Goal: Task Accomplishment & Management: Complete application form

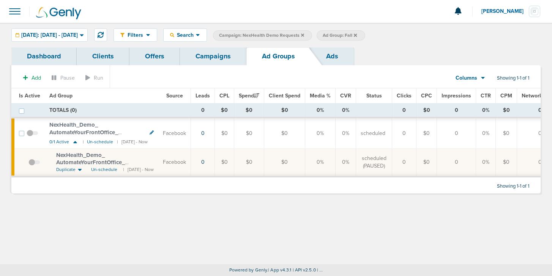
click at [211, 58] on link "Campaigns" at bounding box center [213, 56] width 66 height 18
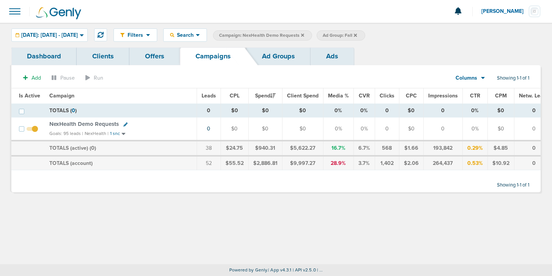
click at [304, 33] on icon at bounding box center [302, 35] width 3 height 5
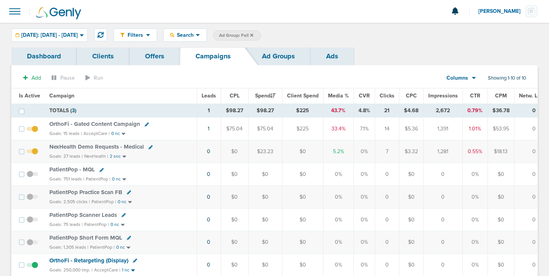
click at [261, 33] on label "Ad Group: Fall" at bounding box center [237, 35] width 48 height 10
click at [253, 35] on icon at bounding box center [251, 34] width 3 height 3
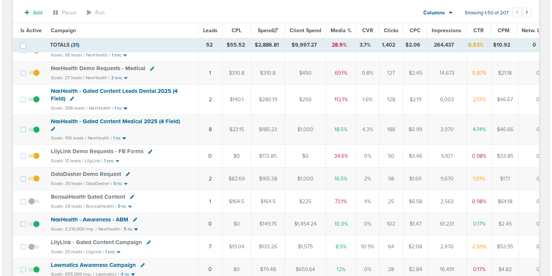
scroll to position [81, 0]
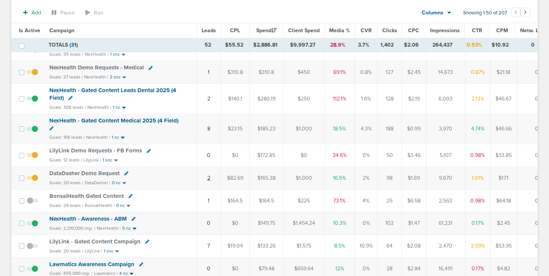
click at [208, 179] on link "2" at bounding box center [208, 178] width 3 height 6
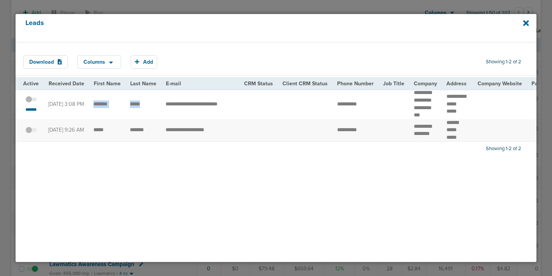
drag, startPoint x: 92, startPoint y: 104, endPoint x: 153, endPoint y: 104, distance: 60.8
copy tr
click at [27, 111] on small "*******" at bounding box center [31, 110] width 16 height 6
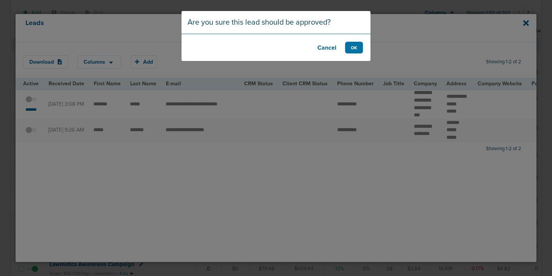
click at [325, 49] on button "Cancel" at bounding box center [327, 48] width 30 height 12
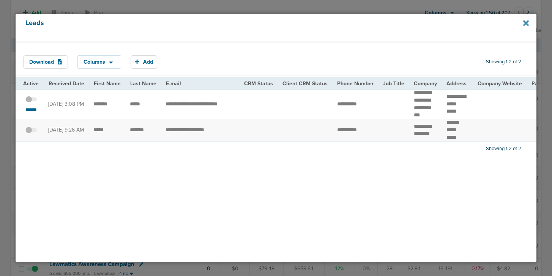
click at [526, 21] on icon at bounding box center [526, 23] width 6 height 8
click at [524, 24] on icon at bounding box center [526, 23] width 6 height 6
click at [527, 24] on icon at bounding box center [526, 23] width 6 height 6
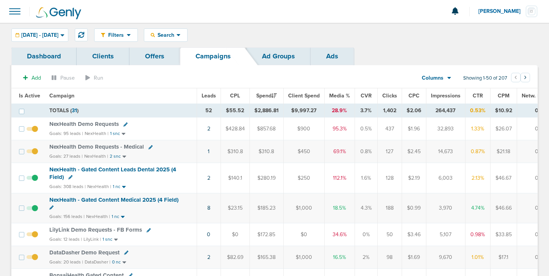
click at [99, 122] on span "NexHealth Demo Requests" at bounding box center [83, 124] width 69 height 7
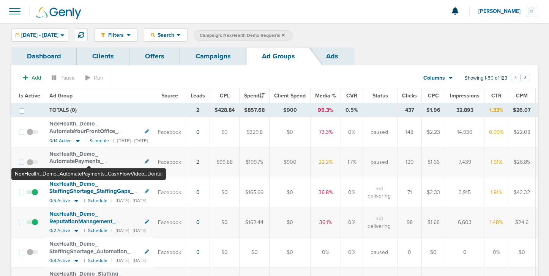
click at [89, 161] on span "NexHealth_ Demo_ AutomatePayments_ CashFlowVideo_ Dental" at bounding box center [79, 162] width 61 height 22
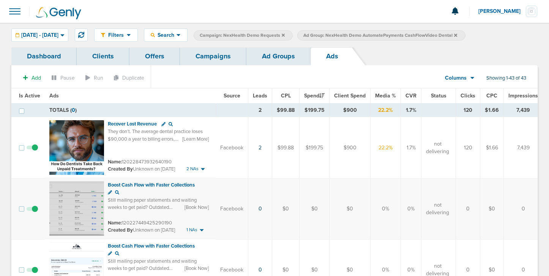
click at [275, 59] on link "Ad Groups" at bounding box center [278, 56] width 64 height 18
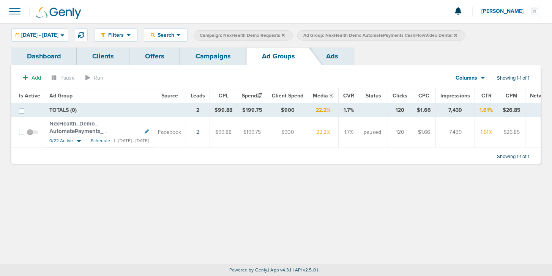
click at [465, 35] on label "Ad Group: NexHealth Demo AutomatePayments CashFlowVideo Dental" at bounding box center [381, 35] width 168 height 10
click at [457, 36] on icon at bounding box center [455, 35] width 3 height 5
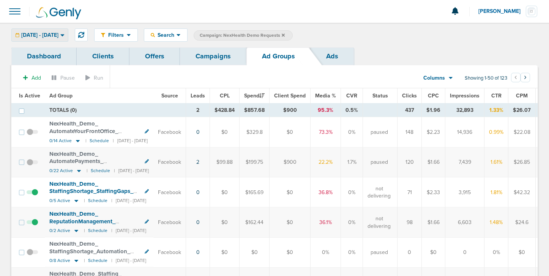
click at [58, 33] on span "[DATE] - [DATE]" at bounding box center [39, 35] width 37 height 5
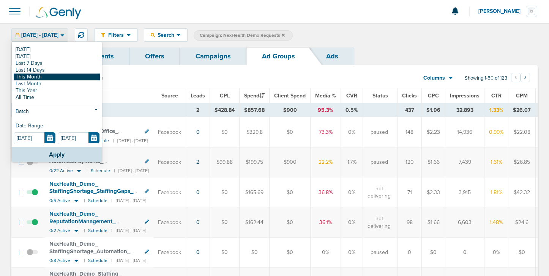
click at [51, 75] on link "This Month" at bounding box center [57, 77] width 86 height 7
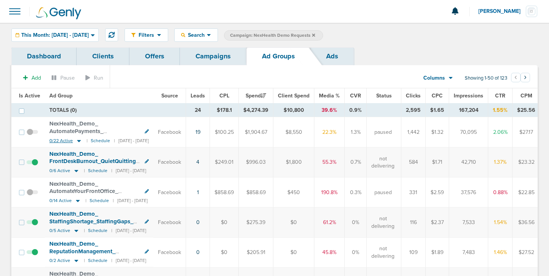
click at [79, 141] on icon at bounding box center [79, 141] width 8 height 6
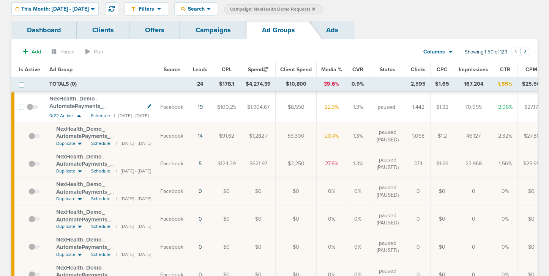
scroll to position [6, 0]
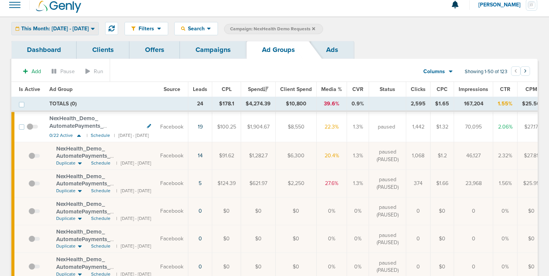
click at [73, 29] on span "This Month: [DATE] - [DATE]" at bounding box center [55, 28] width 68 height 5
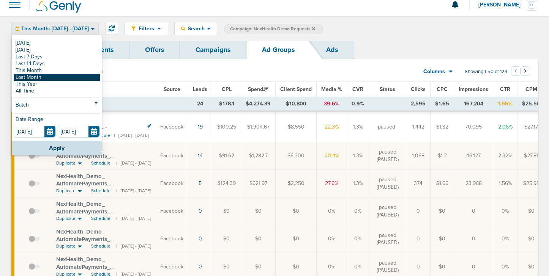
click at [68, 77] on link "Last Month" at bounding box center [57, 77] width 86 height 7
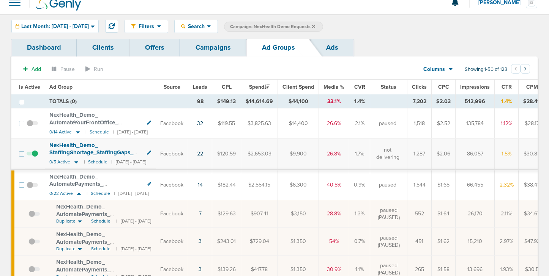
scroll to position [7, 0]
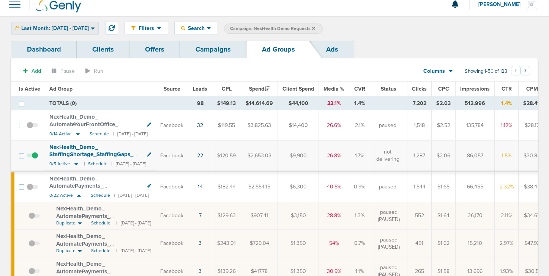
click at [57, 28] on span "Last Month: [DATE] - [DATE]" at bounding box center [55, 28] width 68 height 5
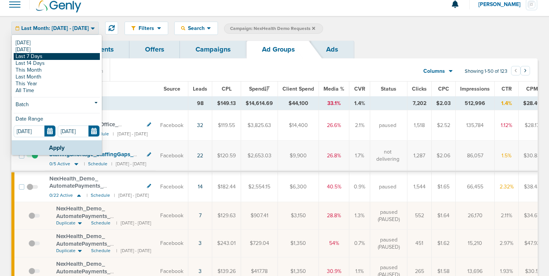
click at [49, 58] on link "Last 7 Days" at bounding box center [57, 56] width 86 height 7
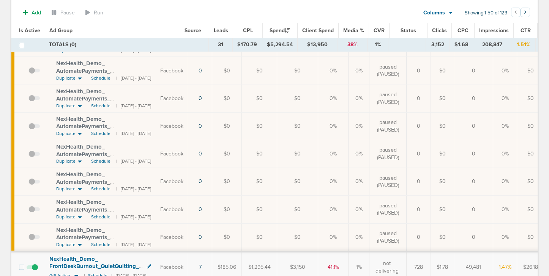
scroll to position [511, 0]
click at [98, 216] on span "Schedule" at bounding box center [100, 216] width 19 height 6
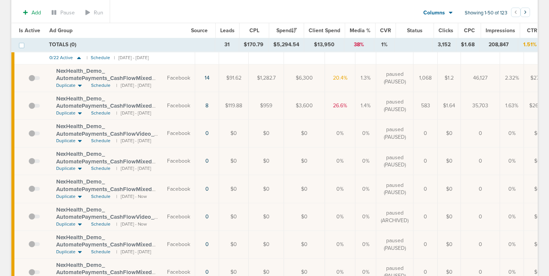
scroll to position [0, 0]
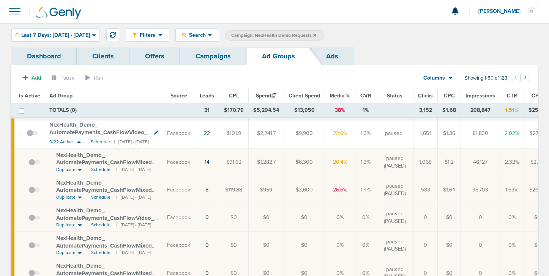
click at [220, 57] on link "Campaigns" at bounding box center [213, 56] width 66 height 18
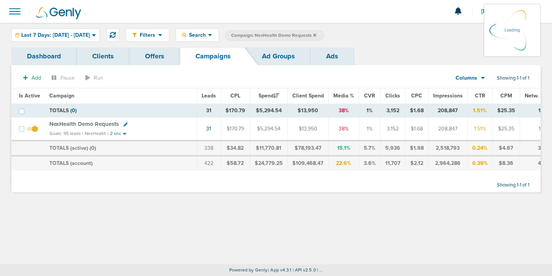
click at [324, 32] on label "Campaign: NexHealth Demo Requests" at bounding box center [274, 35] width 99 height 10
click at [316, 35] on icon at bounding box center [314, 34] width 3 height 3
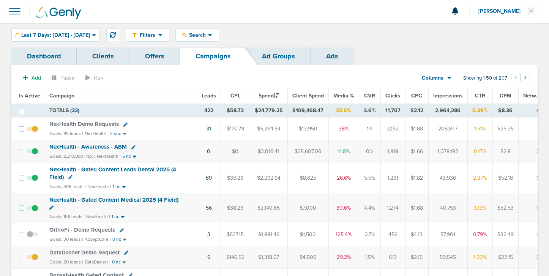
click at [87, 127] on span "NexHealth Demo Requests" at bounding box center [83, 124] width 69 height 7
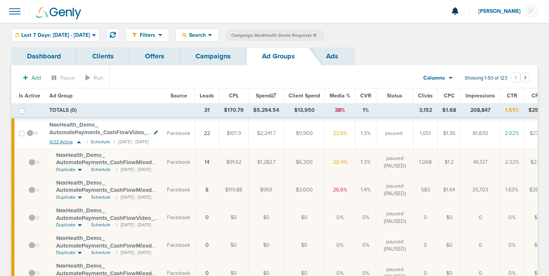
click at [80, 142] on icon at bounding box center [79, 142] width 8 height 6
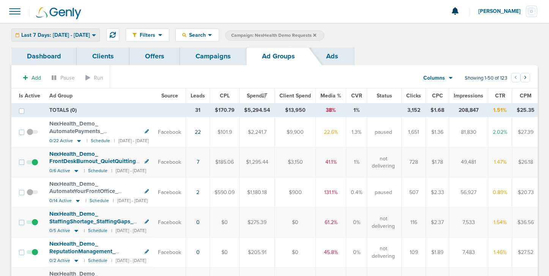
click at [82, 41] on div "Last 7 Days: [DATE] - [DATE] [DATE] [DATE] Last 7 Days Last 14 Days This Month …" at bounding box center [55, 34] width 88 height 13
click at [82, 36] on span "Last 7 Days: [DATE] - [DATE]" at bounding box center [55, 35] width 69 height 5
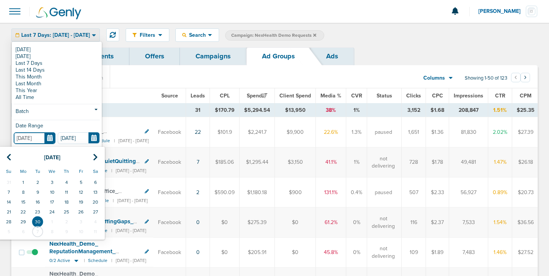
click at [50, 135] on input "[DATE]" at bounding box center [35, 139] width 42 height 12
click at [10, 160] on icon at bounding box center [8, 158] width 5 height 8
click at [79, 180] on td "1" at bounding box center [81, 183] width 14 height 10
type input "[DATE]"
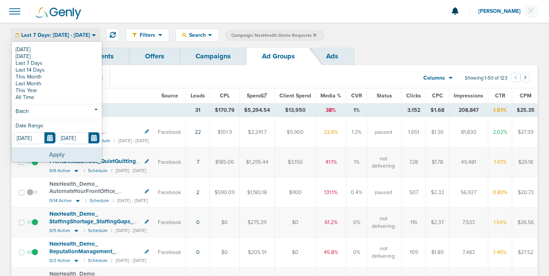
click at [69, 158] on button "Apply" at bounding box center [57, 154] width 90 height 15
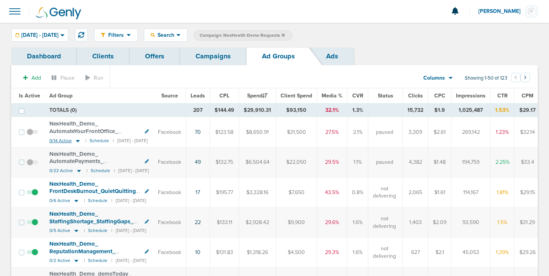
click at [77, 140] on icon at bounding box center [78, 141] width 4 height 2
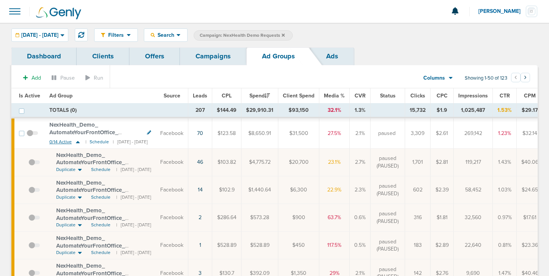
click at [78, 142] on icon at bounding box center [78, 142] width 8 height 6
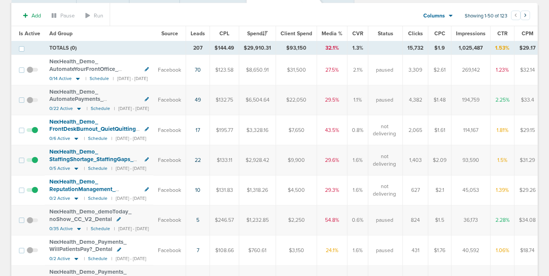
scroll to position [63, 0]
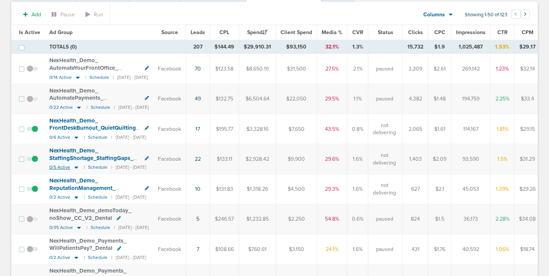
click at [76, 167] on icon at bounding box center [76, 168] width 4 height 2
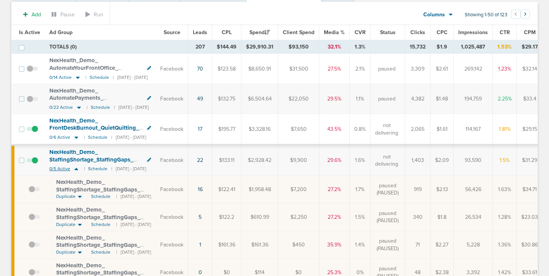
click at [75, 168] on icon at bounding box center [77, 169] width 8 height 6
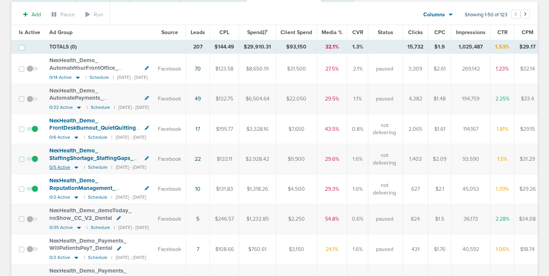
click at [75, 168] on icon at bounding box center [76, 168] width 4 height 2
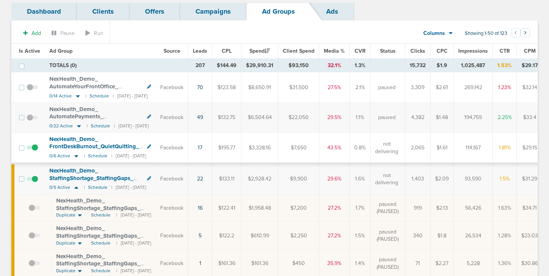
scroll to position [0, 0]
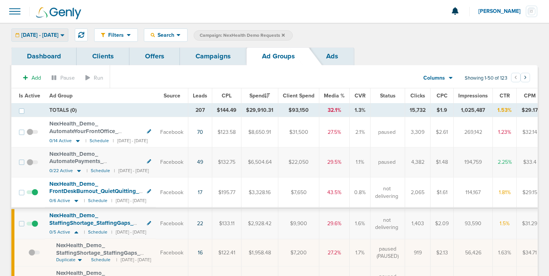
click at [58, 36] on span "[DATE] - [DATE]" at bounding box center [39, 35] width 37 height 5
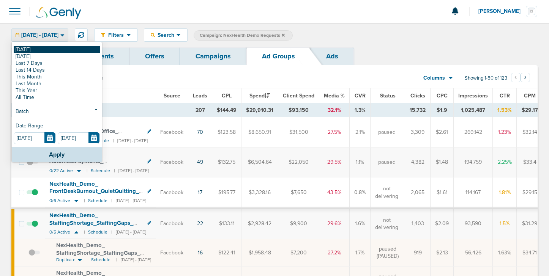
click at [63, 48] on link "[DATE]" at bounding box center [57, 49] width 86 height 7
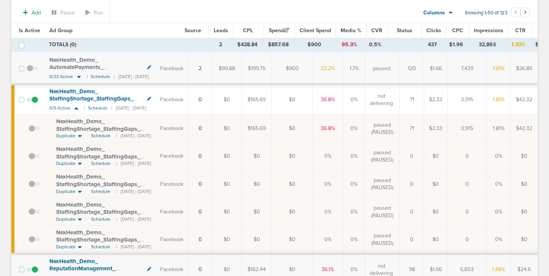
scroll to position [98, 0]
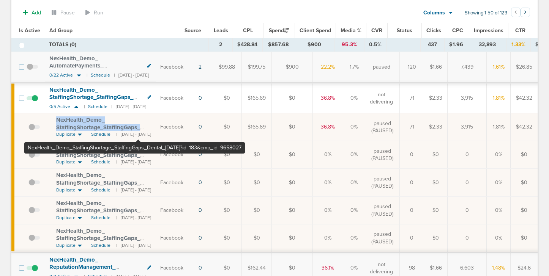
drag, startPoint x: 52, startPoint y: 117, endPoint x: 138, endPoint y: 129, distance: 86.7
click at [138, 129] on td "NexHealth_ Demo_ StaffingShortage_ StaffingGaps_ Dental_ [DATE]?id=183&cmp_ id=…" at bounding box center [100, 128] width 111 height 28
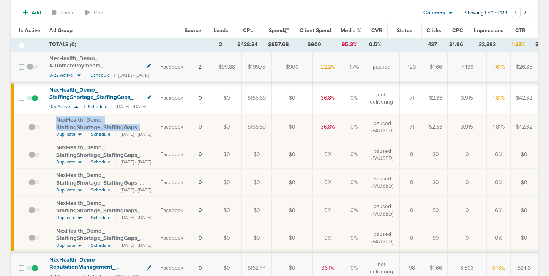
copy span "NexHealth_ Demo_ StaffingShortage_ StaffingGaps_ Dental_ [DATE]?"
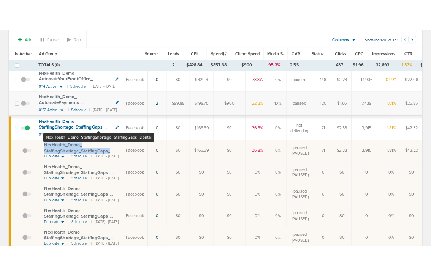
scroll to position [0, 0]
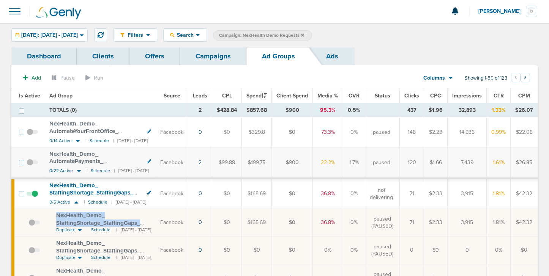
click at [210, 56] on link "Campaigns" at bounding box center [213, 56] width 66 height 18
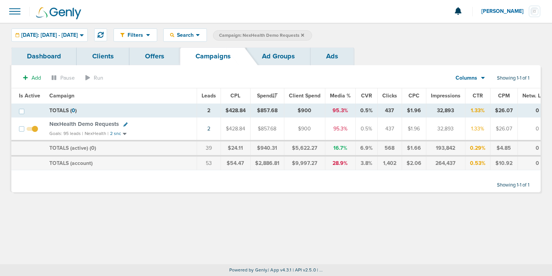
click at [15, 12] on span at bounding box center [14, 11] width 17 height 17
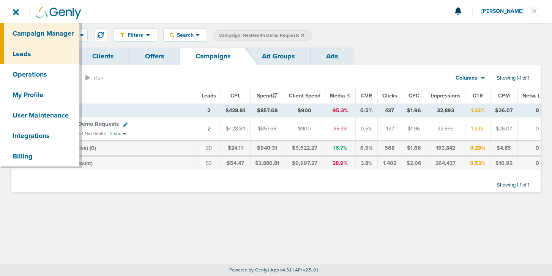
click at [26, 56] on link "Leads" at bounding box center [39, 54] width 79 height 21
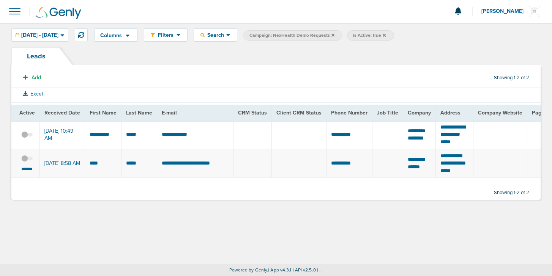
click at [31, 84] on div "Add" at bounding box center [33, 78] width 28 height 14
click at [31, 79] on button "Add" at bounding box center [32, 77] width 26 height 11
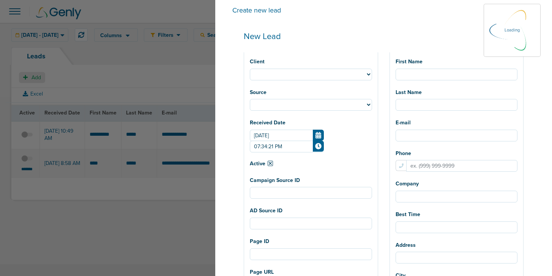
select select
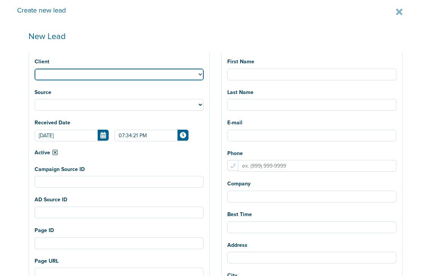
click at [69, 73] on select "NexHealth" at bounding box center [119, 75] width 169 height 12
select select "183"
click at [35, 69] on select "NexHealth" at bounding box center [119, 75] width 169 height 12
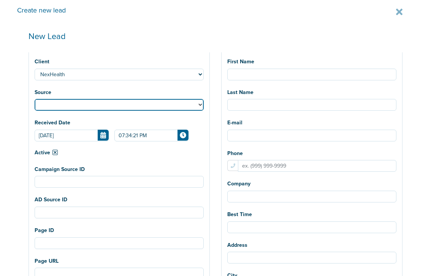
click at [63, 108] on select "Facebook Twitter Yahoo Gemini Google AdWords Outbrain [GEOGRAPHIC_DATA] Pintere…" at bounding box center [119, 105] width 169 height 12
select select "fb"
click at [35, 99] on select "Facebook Twitter Yahoo Gemini Google AdWords Outbrain [GEOGRAPHIC_DATA] Pintere…" at bounding box center [119, 105] width 169 height 12
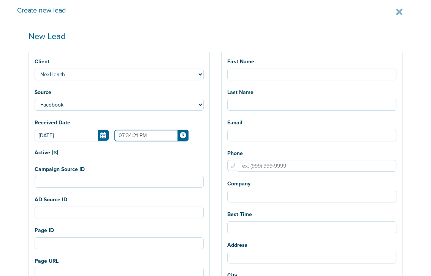
click at [123, 135] on input "07:34:21 PM" at bounding box center [151, 136] width 74 height 12
click at [110, 189] on icon at bounding box center [113, 190] width 7 height 5
click at [107, 150] on link at bounding box center [113, 154] width 13 height 12
click at [136, 149] on link at bounding box center [142, 154] width 13 height 12
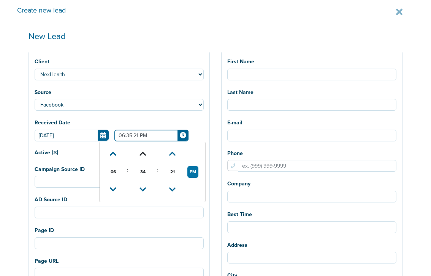
click at [136, 149] on link at bounding box center [142, 154] width 13 height 12
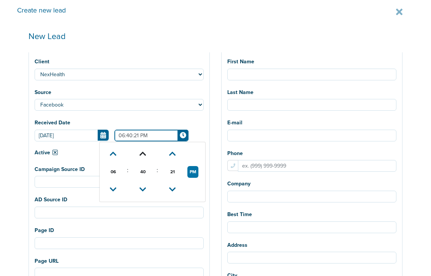
click at [136, 149] on link at bounding box center [142, 154] width 13 height 12
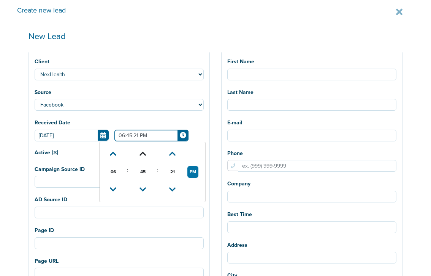
click at [136, 149] on link at bounding box center [142, 154] width 13 height 12
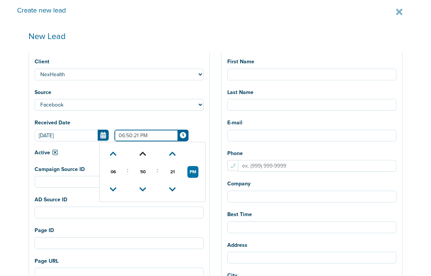
click at [136, 149] on link at bounding box center [142, 154] width 13 height 12
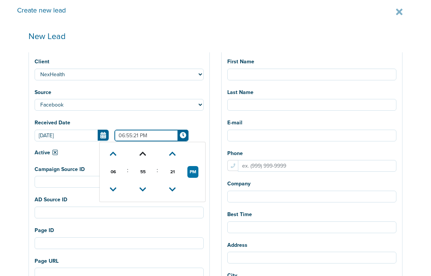
click at [136, 149] on link at bounding box center [142, 154] width 13 height 12
click at [136, 150] on link at bounding box center [142, 154] width 13 height 12
type input "06:59:21 PM"
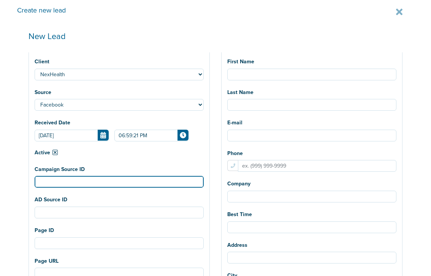
click at [102, 184] on input "Campaign Source ID" at bounding box center [119, 182] width 169 height 12
paste input "120232988587370190"
type input "120232988587370190"
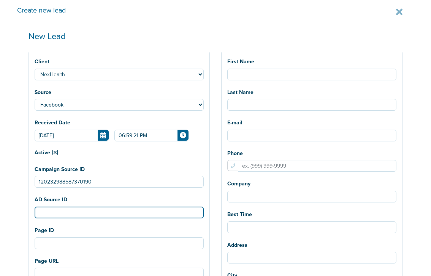
click at [79, 213] on input "AD Source ID" at bounding box center [119, 213] width 169 height 12
paste input "120232989535380190"
type input "120232989535380190"
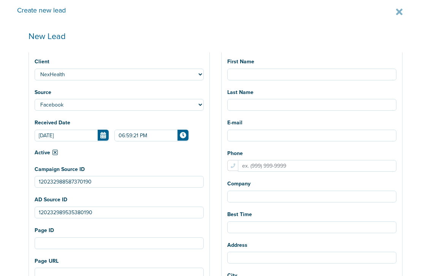
click at [17, 223] on div "Create new lead New Lead Client NexHealth The client has to be selected Source …" at bounding box center [215, 138] width 431 height 276
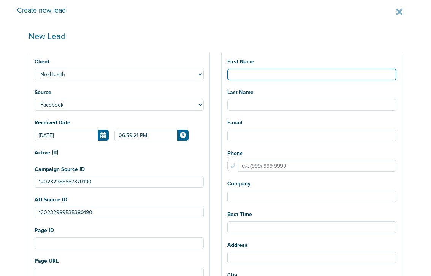
click at [239, 71] on input "First Name" at bounding box center [311, 75] width 169 height 12
type input "[PERSON_NAME]"
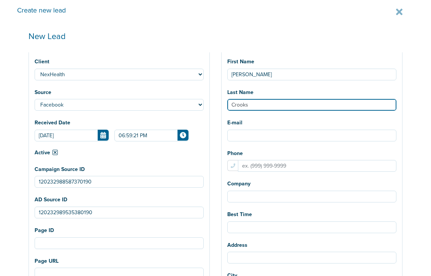
type input "Crooks"
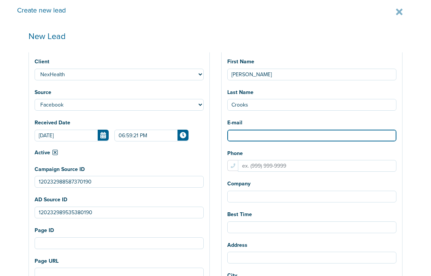
click at [239, 139] on input "E-mail" at bounding box center [311, 136] width 169 height 12
paste input "[EMAIL_ADDRESS][DOMAIN_NAME]"
type input "[EMAIL_ADDRESS][DOMAIN_NAME]"
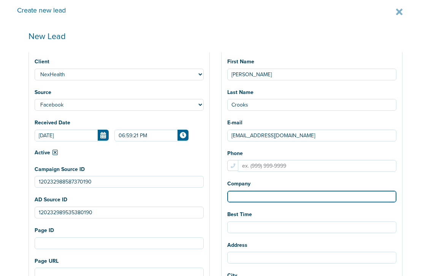
click at [239, 198] on input "Company" at bounding box center [311, 197] width 169 height 12
paste input "[PERSON_NAME], DDS"
type input "[PERSON_NAME], DDS"
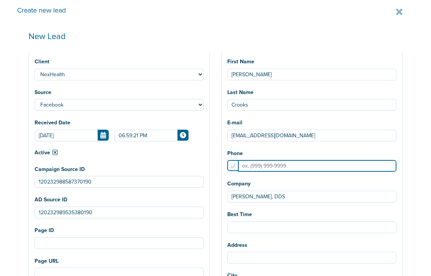
click at [250, 164] on input "Phone" at bounding box center [317, 166] width 158 height 12
paste input "19167249977"
type input "19167249977"
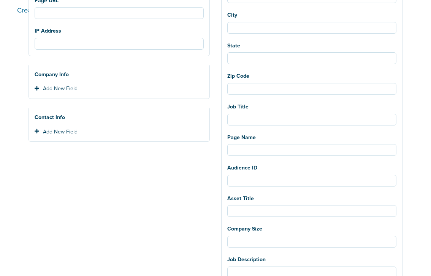
scroll to position [265, 0]
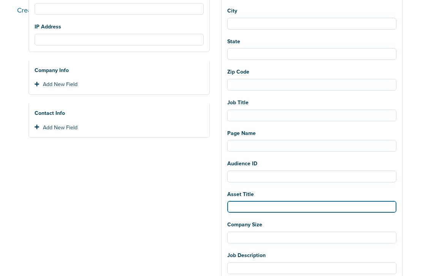
click at [240, 207] on input "Asset Title" at bounding box center [311, 207] width 169 height 12
paste input "Staffing Shortage"
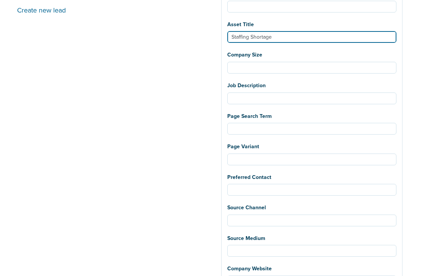
scroll to position [439, 0]
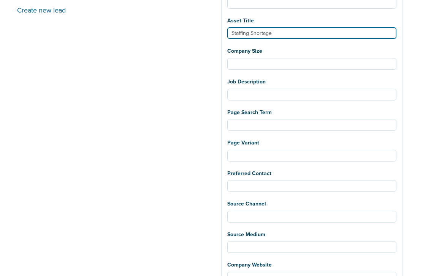
type input "Staffing Shortage"
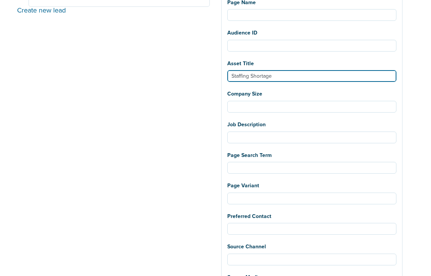
scroll to position [515, 0]
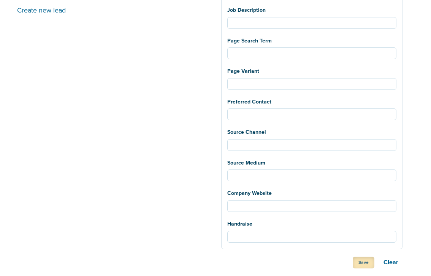
click at [359, 263] on button "Save" at bounding box center [363, 263] width 22 height 12
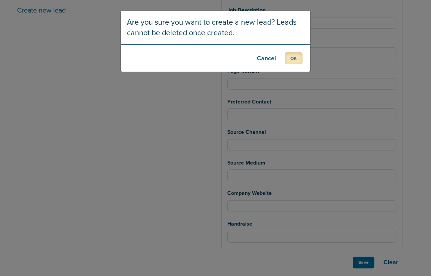
click at [294, 59] on button "OK" at bounding box center [293, 58] width 18 height 12
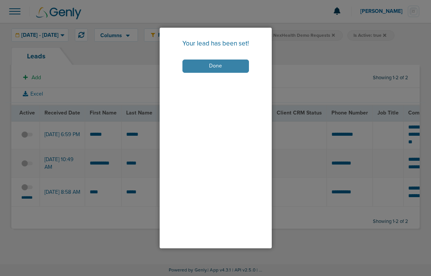
click at [223, 64] on button "Done" at bounding box center [215, 66] width 66 height 13
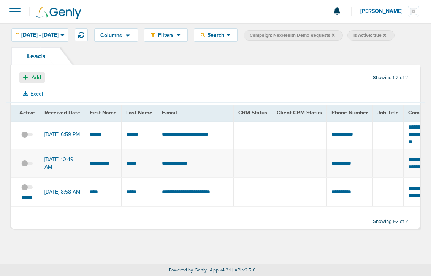
click at [30, 79] on button "Add" at bounding box center [32, 77] width 26 height 11
select select
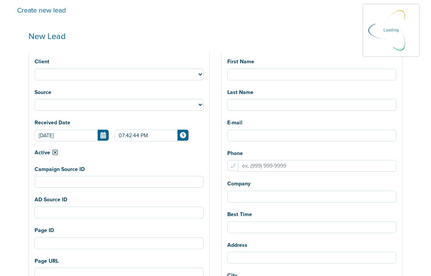
select select
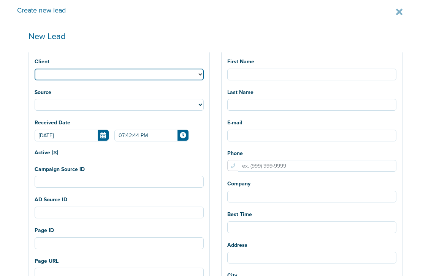
click at [50, 75] on select "NexHealth" at bounding box center [119, 75] width 169 height 12
select select "183"
click at [35, 69] on select "NexHealth" at bounding box center [119, 75] width 169 height 12
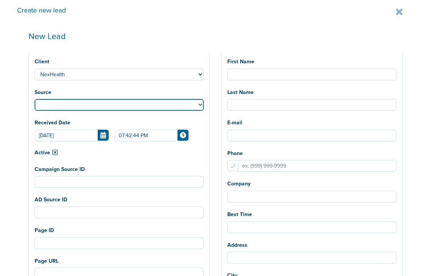
click at [46, 99] on select "Facebook Twitter Yahoo Gemini Google AdWords Outbrain [GEOGRAPHIC_DATA] Pintere…" at bounding box center [119, 105] width 169 height 12
select select "fb"
click at [35, 99] on select "Facebook Twitter Yahoo Gemini Google AdWords Outbrain [GEOGRAPHIC_DATA] Pintere…" at bounding box center [119, 105] width 169 height 12
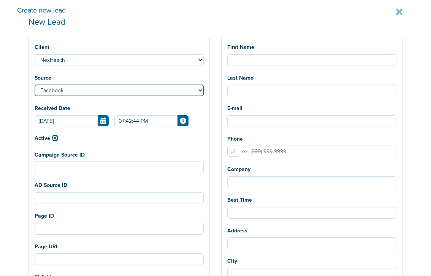
scroll to position [0, 0]
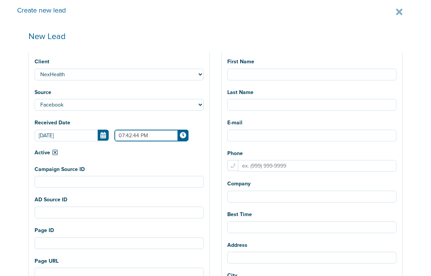
click at [132, 136] on input "07:42:44 PM" at bounding box center [151, 136] width 74 height 12
click at [136, 186] on link at bounding box center [142, 190] width 13 height 12
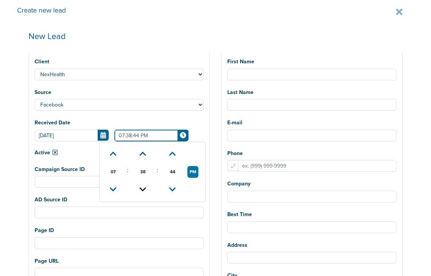
click at [136, 186] on link at bounding box center [142, 190] width 13 height 12
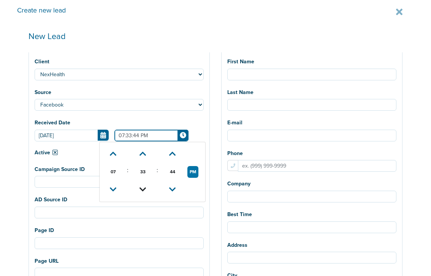
click at [136, 186] on link at bounding box center [142, 190] width 13 height 12
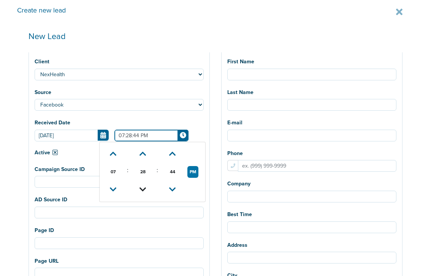
click at [136, 186] on link at bounding box center [142, 190] width 13 height 12
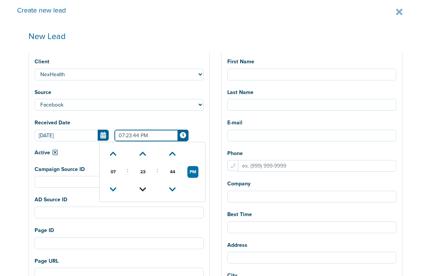
click at [136, 186] on link at bounding box center [142, 190] width 13 height 12
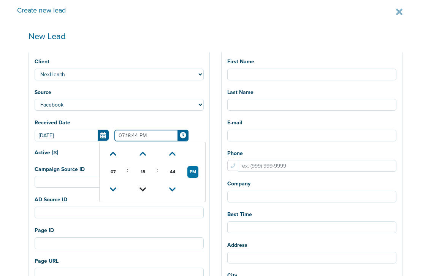
click at [136, 186] on link at bounding box center [142, 190] width 13 height 12
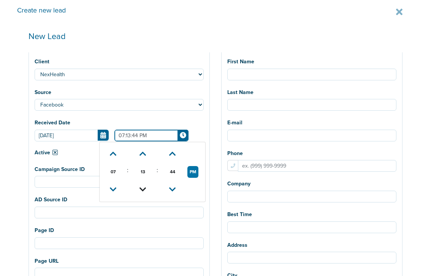
click at [136, 186] on link at bounding box center [142, 190] width 13 height 12
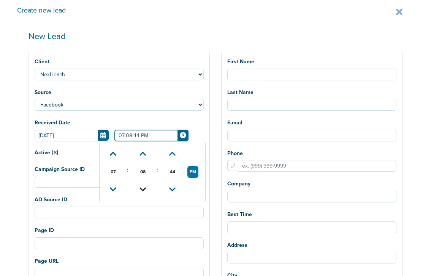
click at [136, 186] on link at bounding box center [142, 190] width 13 height 12
type input "07:04:44 PM"
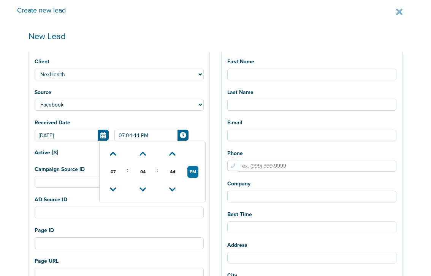
click at [16, 163] on div "Create new lead New Lead Client NexHealth The client has to be selected Source …" at bounding box center [215, 138] width 431 height 276
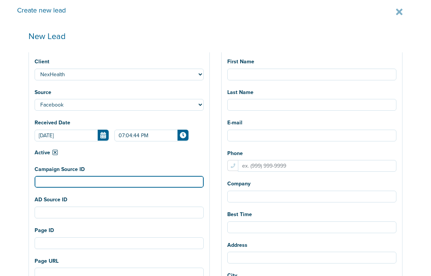
click at [78, 180] on input "Campaign Source ID" at bounding box center [119, 182] width 169 height 12
paste input "120232988587370190"
type input "120232988587370190"
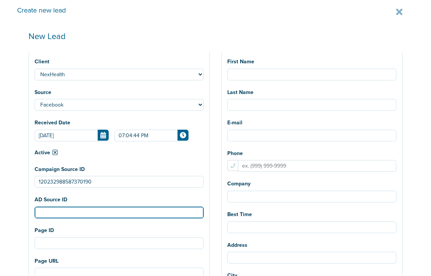
click at [92, 210] on input "AD Source ID" at bounding box center [119, 213] width 169 height 12
paste input "120232989535380190"
type input "120232989535380190"
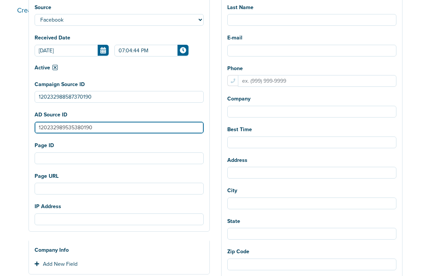
scroll to position [93, 0]
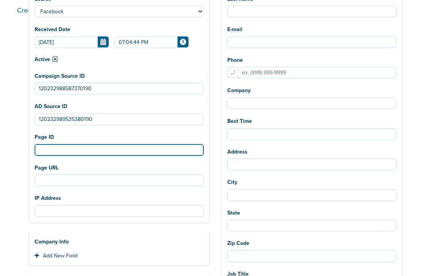
click at [83, 152] on input "Page ID" at bounding box center [119, 150] width 169 height 12
paste input "NexHealth_Demo_StaffingShortage_StaffingGaps_Dental_[DATE]?id=183&cmp_id=9658027"
type input "NexHealth_Demo_StaffingShortage_StaffingGaps_Dental_[DATE]?id=183&cmp_id=9658027"
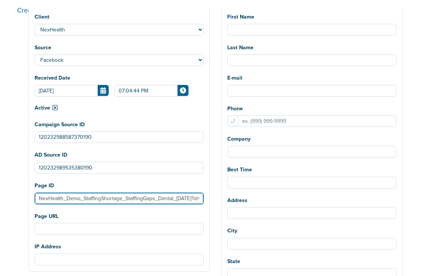
scroll to position [0, 0]
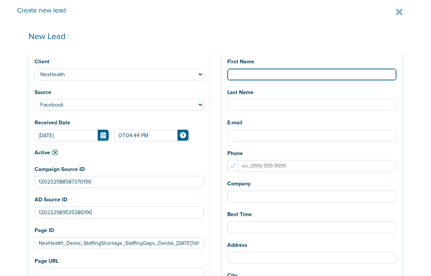
click at [246, 77] on input "First Name" at bounding box center [311, 75] width 169 height 12
type input "[PERSON_NAME]"
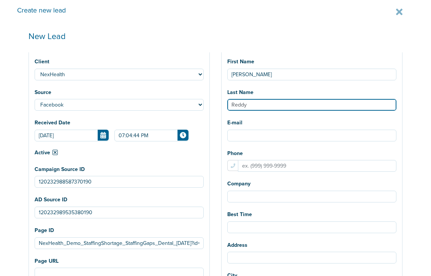
type input "Reddy"
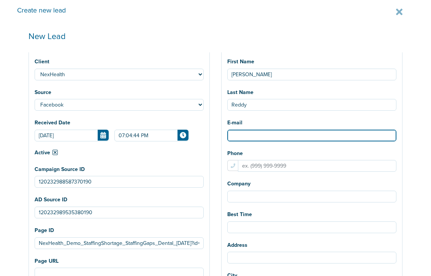
click at [232, 140] on input "E-mail" at bounding box center [311, 136] width 169 height 12
paste input "[EMAIL_ADDRESS][DOMAIN_NAME]"
type input "[EMAIL_ADDRESS][DOMAIN_NAME]"
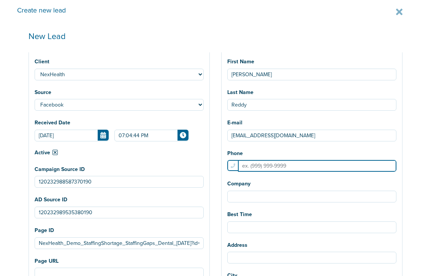
click at [292, 168] on input "Phone" at bounding box center [317, 166] width 158 height 12
paste input "15104614330"
type input "15104614330"
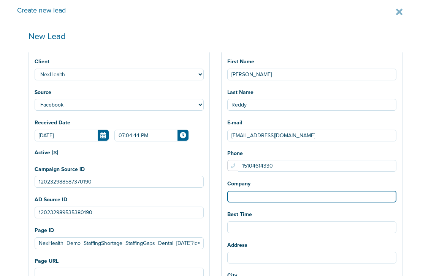
click at [262, 197] on input "Company" at bounding box center [311, 197] width 169 height 12
paste input "American Academy of Cosmetic Dentistry"
type input "American Academy of Cosmetic Dentistry"
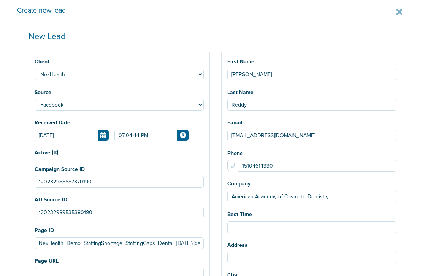
click at [418, 182] on div "Create new lead New Lead Client NexHealth The client has to be selected Source …" at bounding box center [215, 138] width 431 height 276
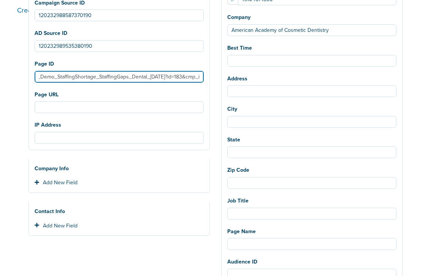
scroll to position [0, 61]
drag, startPoint x: 36, startPoint y: 79, endPoint x: 204, endPoint y: 89, distance: 168.1
click at [204, 89] on div "Client NexHealth The client has to be selected Source Facebook Twitter Yahoo Ge…" at bounding box center [119, 13] width 180 height 262
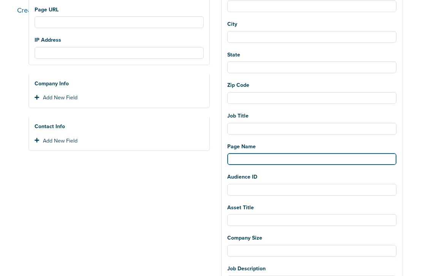
scroll to position [0, 0]
click at [238, 161] on input "Page Name" at bounding box center [311, 159] width 169 height 12
paste input "NexHealth_Demo_StaffingShortage_StaffingGaps_Dental_[DATE]?id=183&cmp_id=9658027"
type input "NexHealth_Demo_StaffingShortage_StaffingGaps_Dental_[DATE]?id=183&cmp_id=9658027"
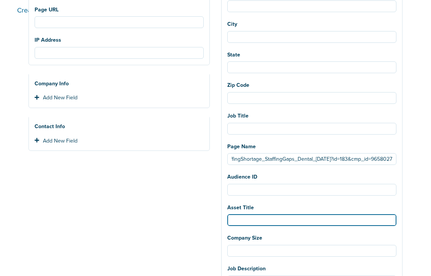
scroll to position [0, 0]
click at [249, 224] on input "Asset Title" at bounding box center [311, 221] width 169 height 12
paste input "Staffing Shortage"
type input "Staffing Shortage"
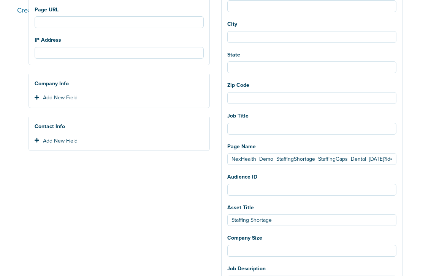
click at [155, 186] on div "Client NexHealth The client has to be selected Source Facebook Twitter Yahoo Ge…" at bounding box center [119, 167] width 193 height 736
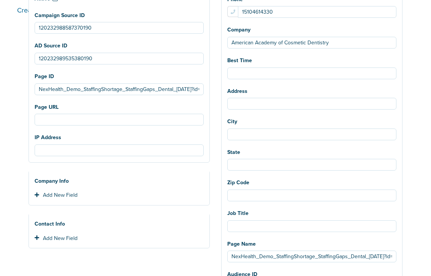
scroll to position [97, 0]
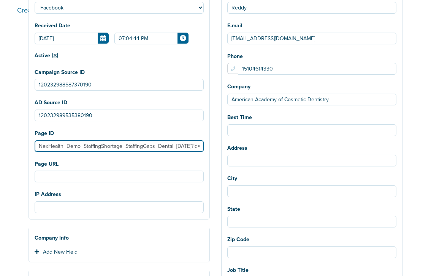
click at [150, 148] on input "NexHealth_Demo_StaffingShortage_StaffingGaps_Dental_[DATE]?id=183&cmp_id=9658027" at bounding box center [119, 147] width 169 height 12
drag, startPoint x: 39, startPoint y: 145, endPoint x: 325, endPoint y: 150, distance: 285.6
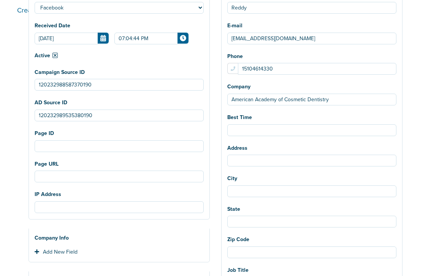
click at [412, 181] on div "Create new lead New Lead Client NexHealth The client has to be selected Source …" at bounding box center [215, 138] width 431 height 276
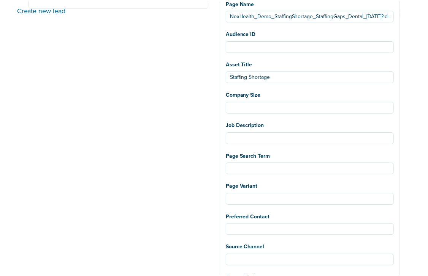
scroll to position [515, 0]
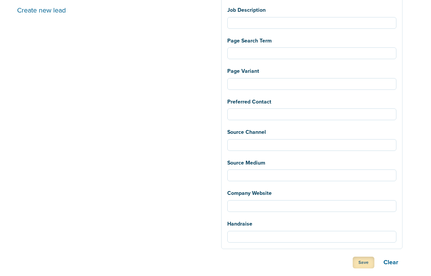
click at [355, 266] on button "Save" at bounding box center [363, 263] width 22 height 12
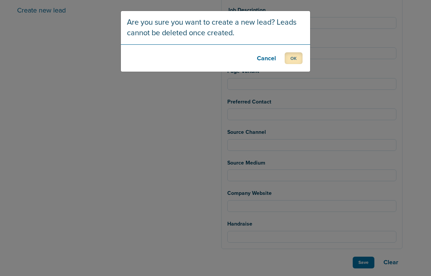
click at [294, 56] on button "OK" at bounding box center [293, 58] width 18 height 12
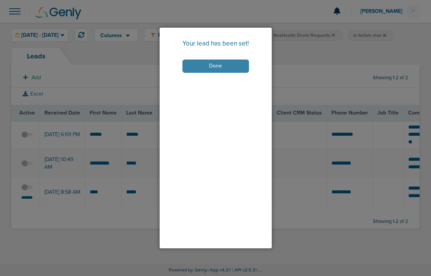
click at [219, 67] on button "Done" at bounding box center [215, 66] width 66 height 13
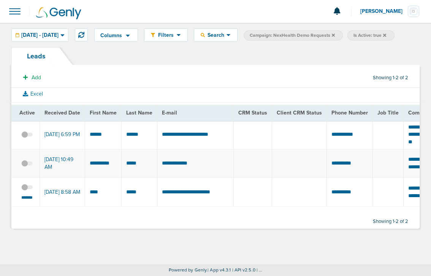
click at [386, 35] on icon at bounding box center [384, 34] width 3 height 3
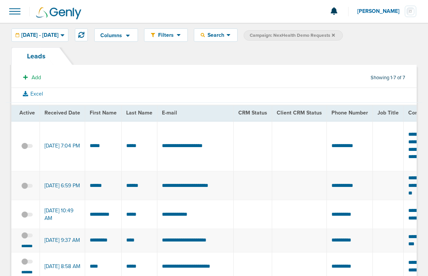
click at [14, 12] on span at bounding box center [14, 11] width 17 height 17
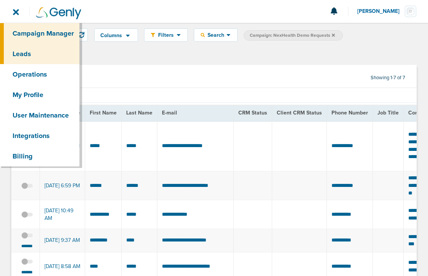
click at [20, 33] on link "Campaign Manager" at bounding box center [39, 33] width 79 height 21
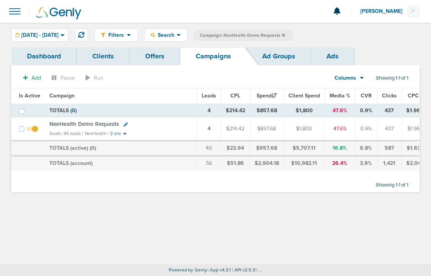
click at [285, 35] on icon at bounding box center [283, 34] width 3 height 3
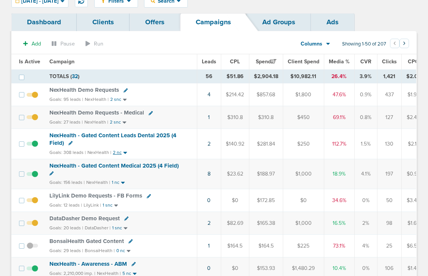
scroll to position [41, 0]
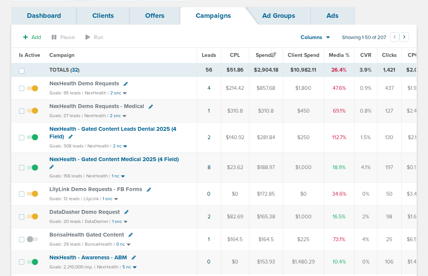
click at [92, 84] on span "NexHealth Demo Requests" at bounding box center [83, 83] width 69 height 7
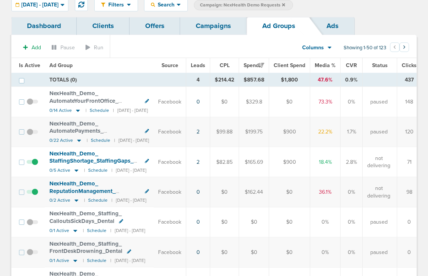
scroll to position [32, 0]
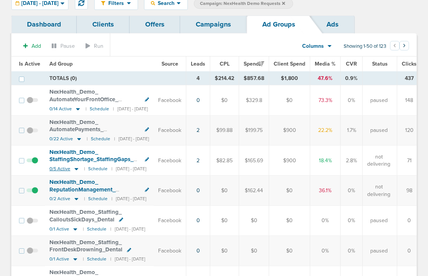
click at [75, 169] on icon at bounding box center [76, 169] width 4 height 2
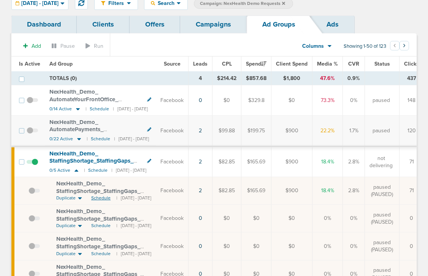
click at [104, 197] on span "Schedule" at bounding box center [100, 198] width 19 height 6
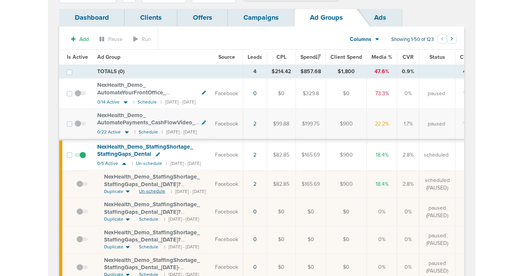
scroll to position [0, 0]
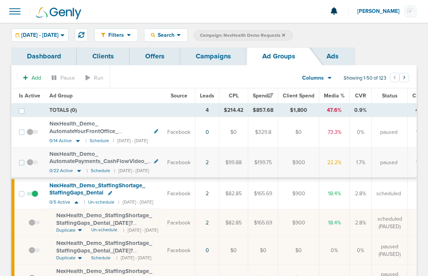
click at [204, 57] on link "Campaigns" at bounding box center [213, 56] width 66 height 18
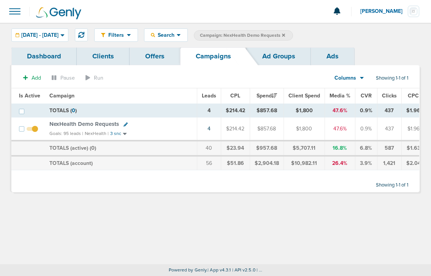
click at [285, 35] on icon at bounding box center [283, 34] width 3 height 3
